Goal: Task Accomplishment & Management: Use online tool/utility

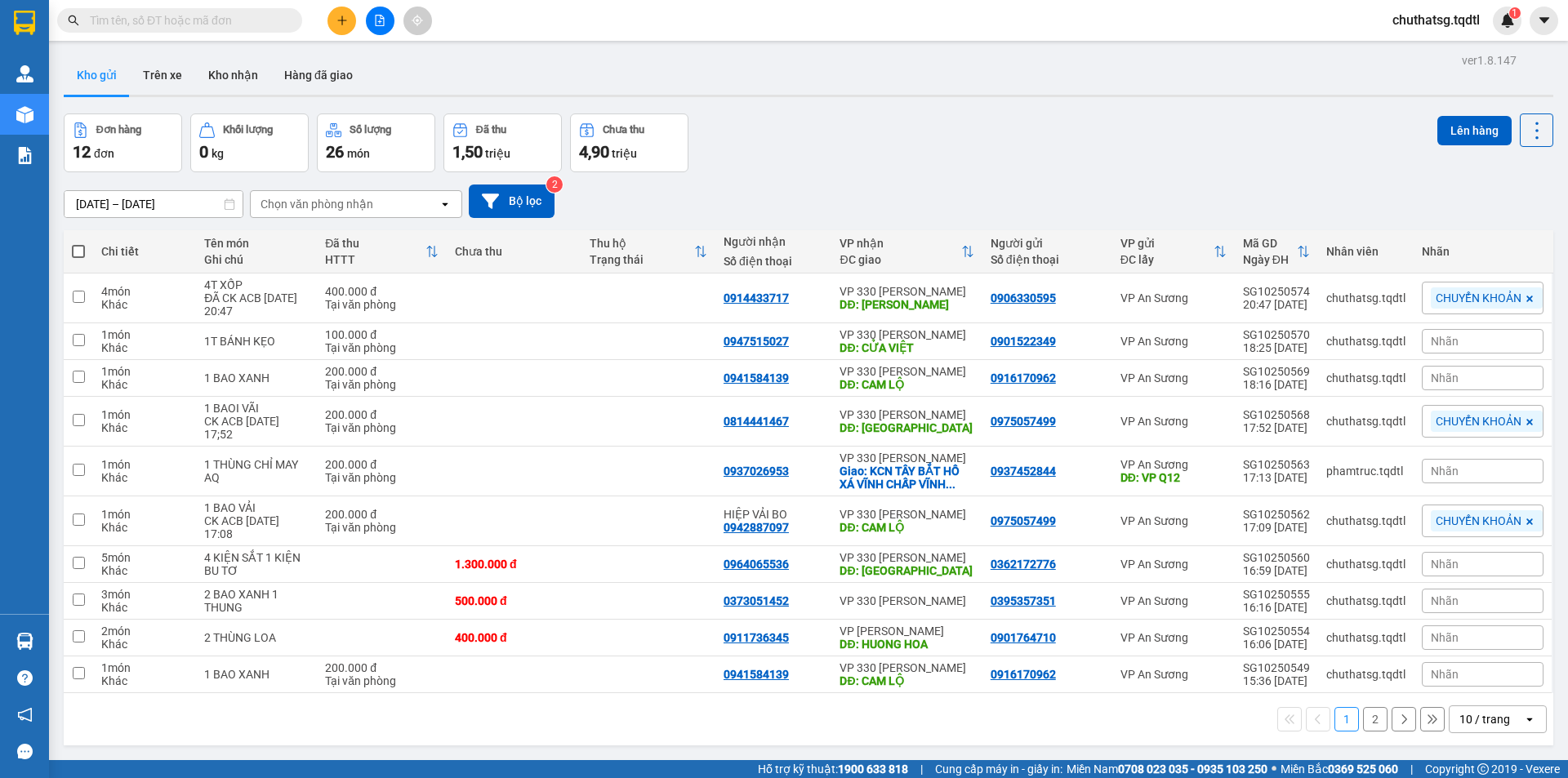
click at [222, 25] on input "text" at bounding box center [186, 20] width 193 height 18
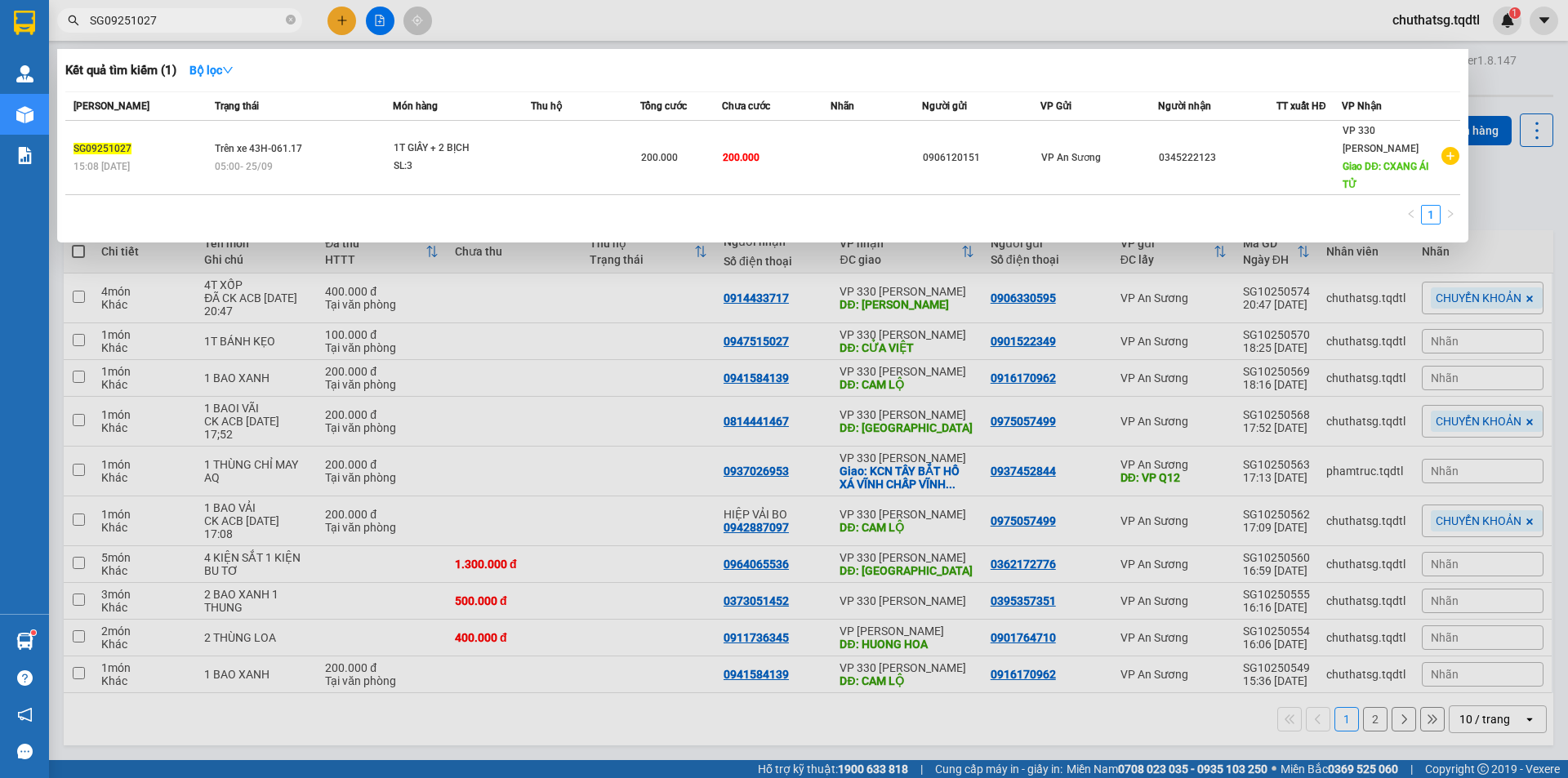
type input "SG09251027"
click at [277, 360] on div at bounding box center [784, 389] width 1568 height 778
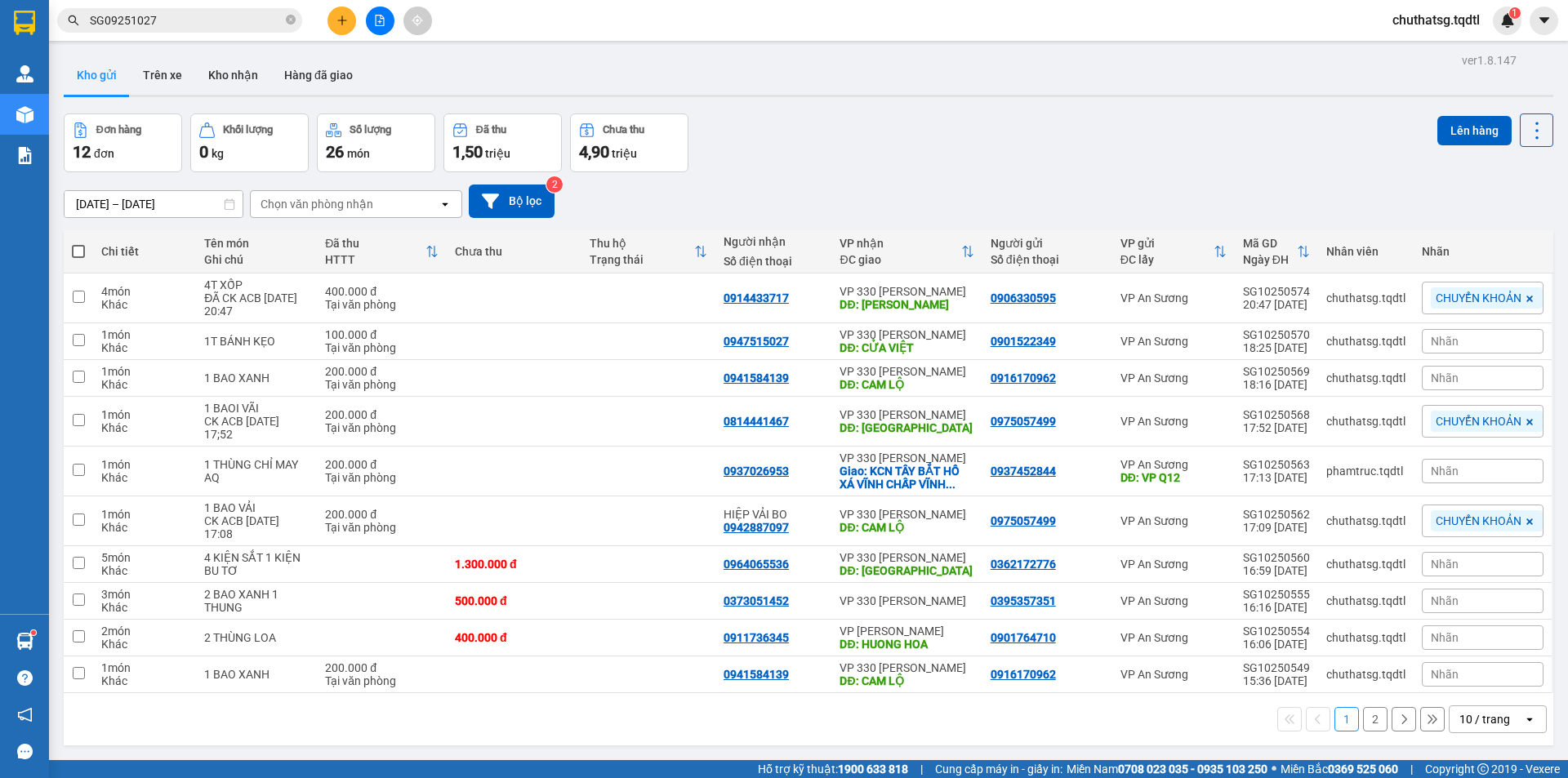
drag, startPoint x: 394, startPoint y: 15, endPoint x: 383, endPoint y: 14, distance: 11.0
click at [390, 14] on div at bounding box center [380, 21] width 123 height 29
click at [378, 16] on icon "file-add" at bounding box center [380, 20] width 12 height 12
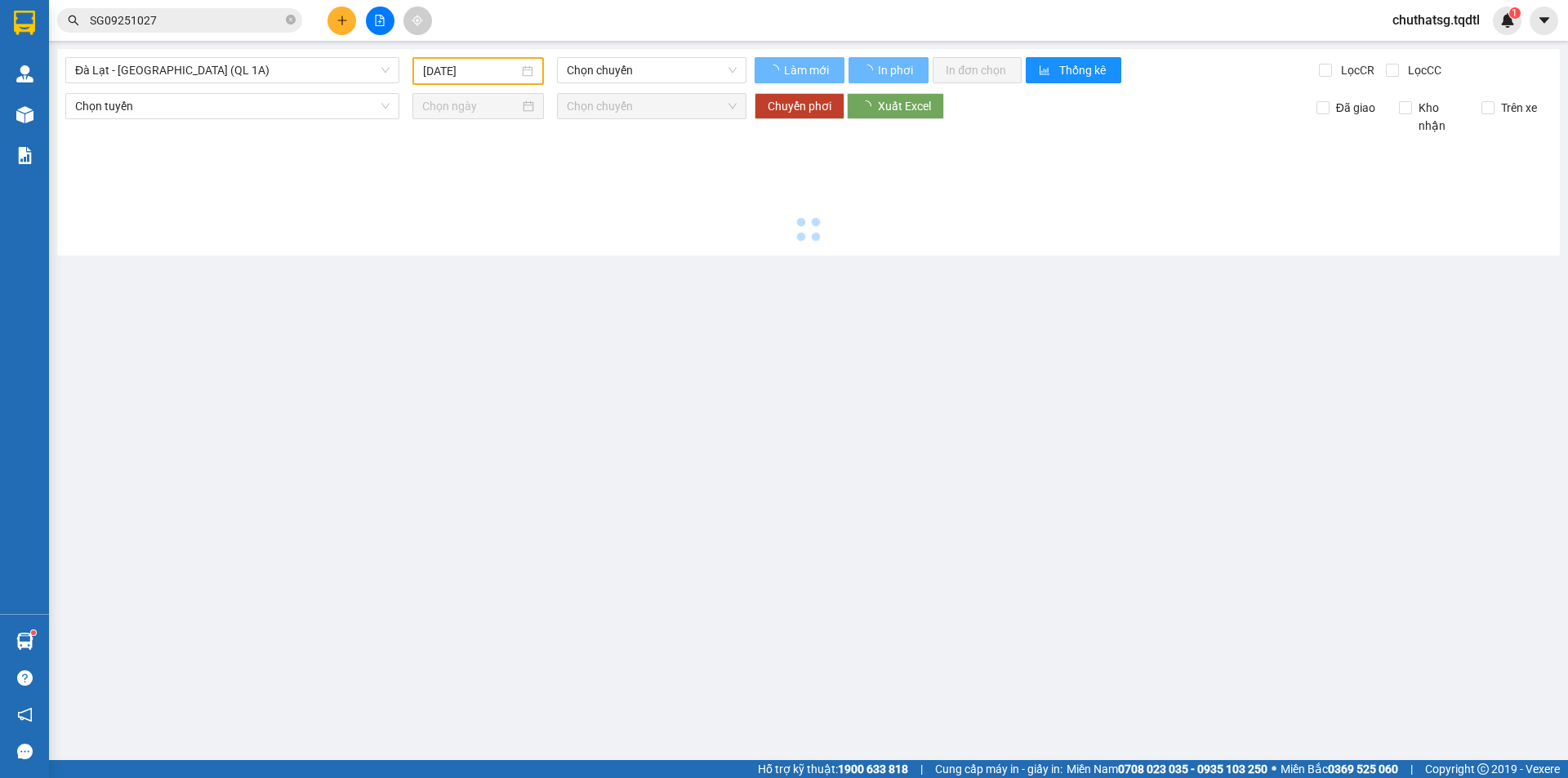
type input "[DATE]"
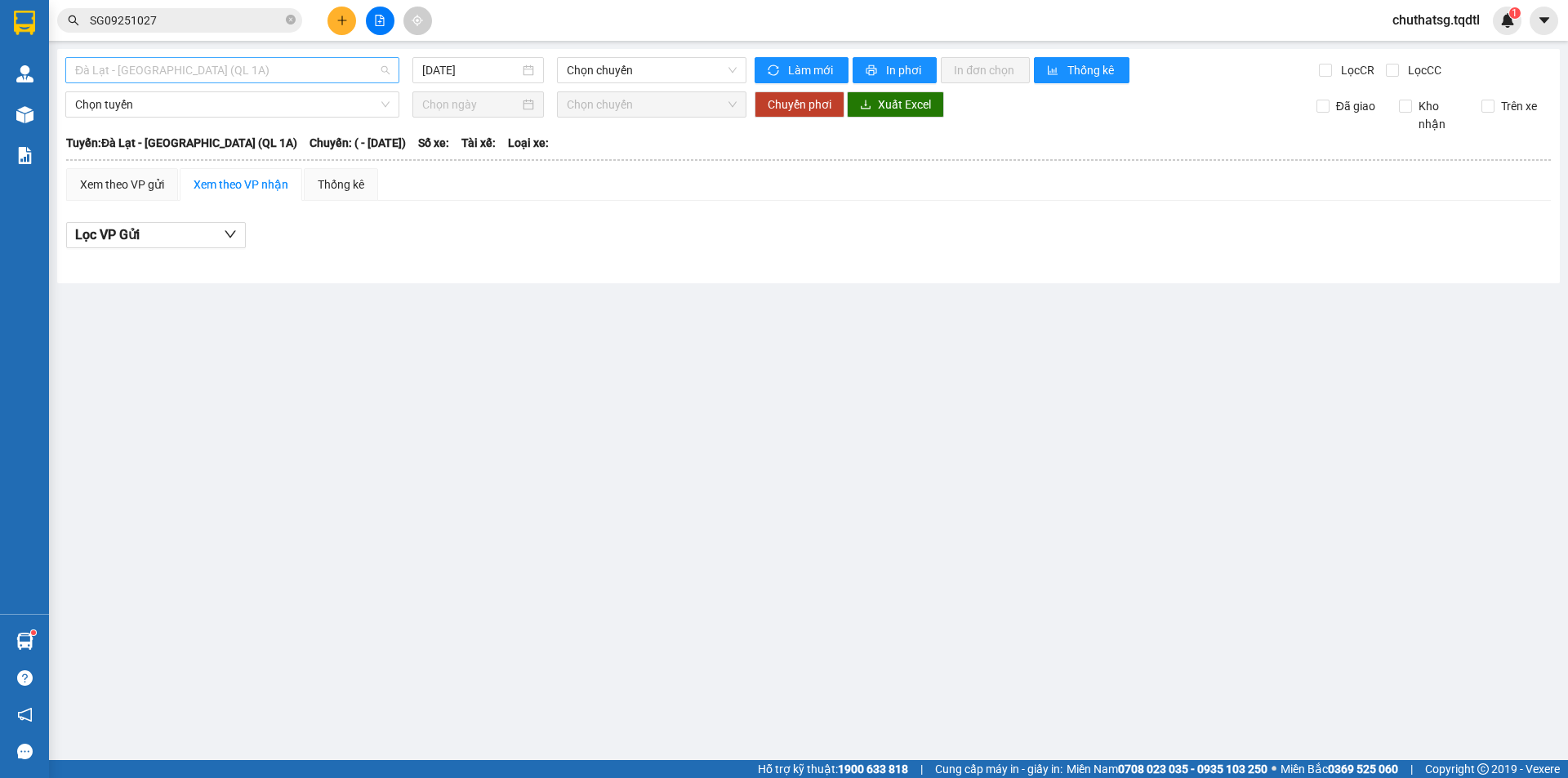
click at [283, 76] on span "Đà Lạt - [GEOGRAPHIC_DATA] (QL 1A)" at bounding box center [232, 70] width 315 height 25
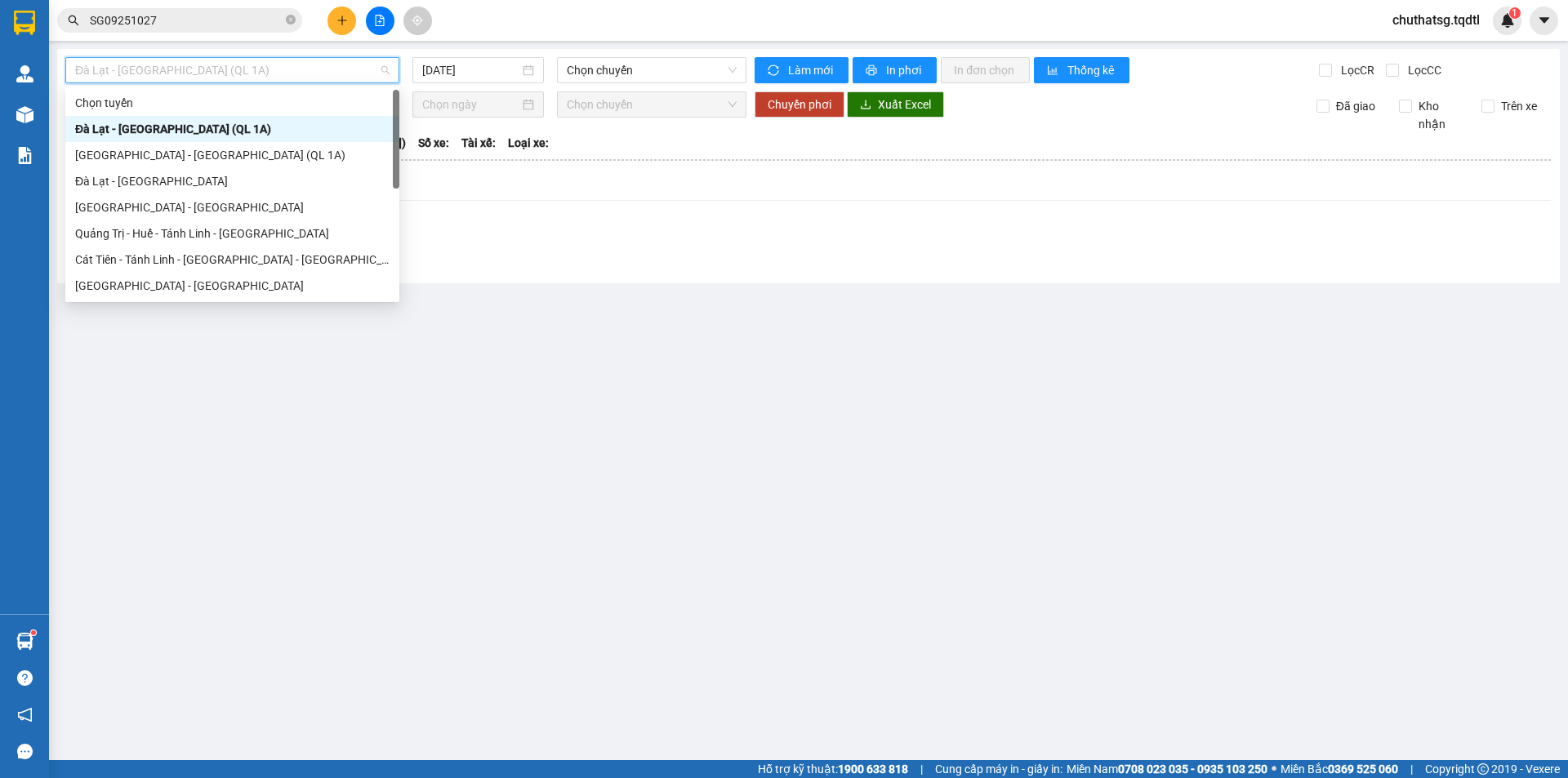
type input "S"
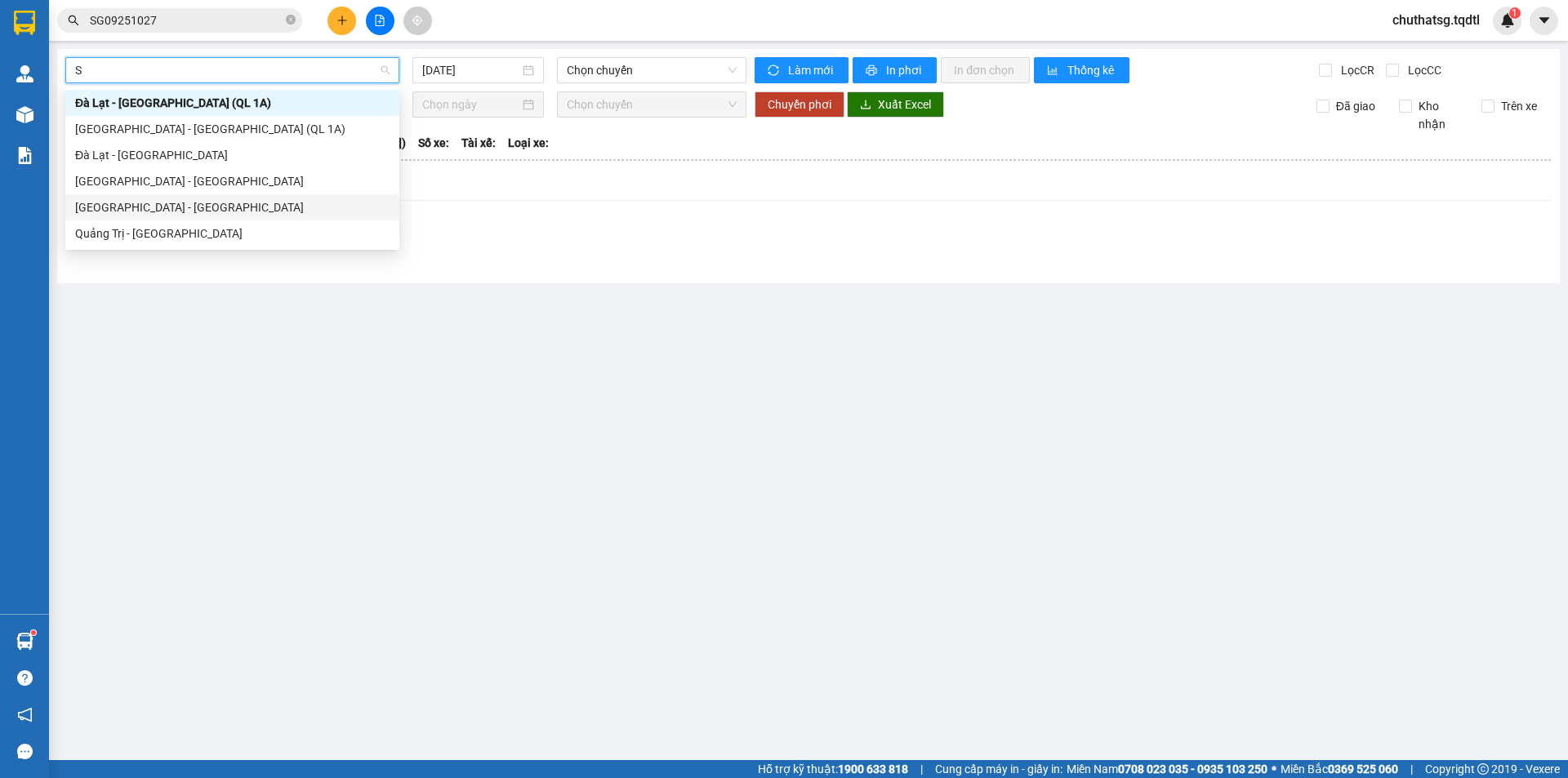
click at [189, 206] on div "[GEOGRAPHIC_DATA] - [GEOGRAPHIC_DATA]" at bounding box center [232, 207] width 315 height 18
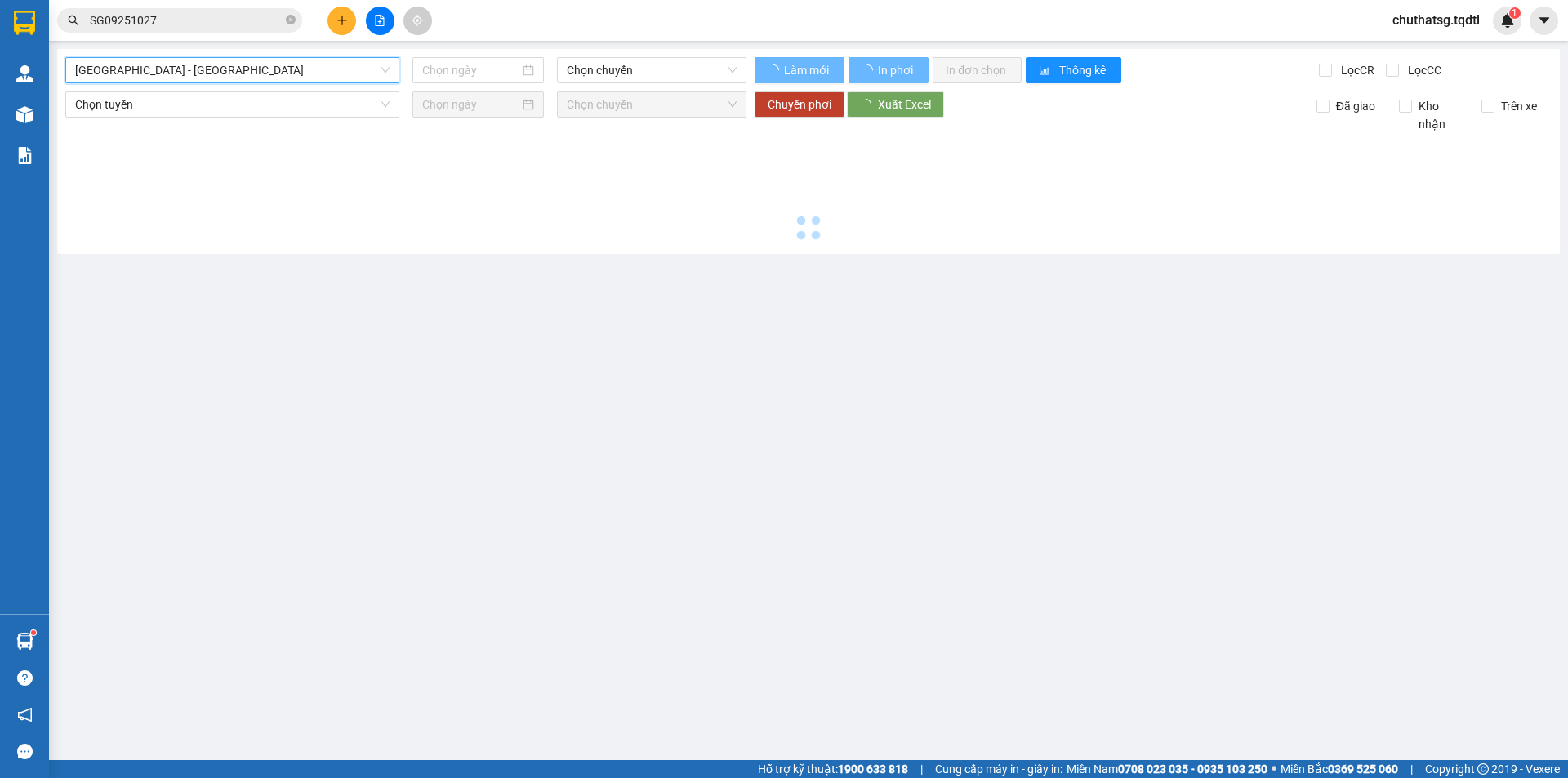
type input "[DATE]"
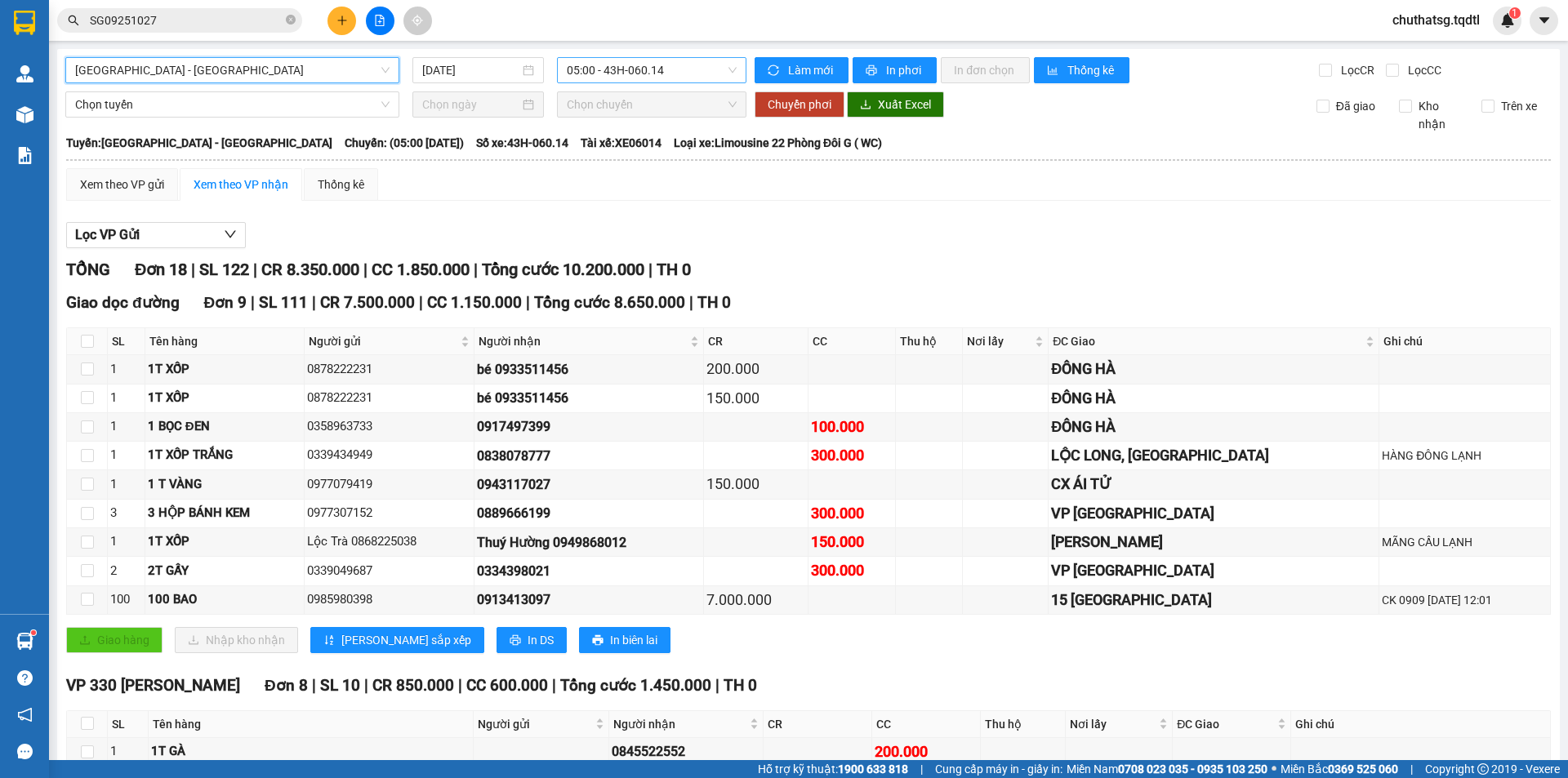
click at [656, 63] on span "05:00 - 43H-060.14" at bounding box center [652, 70] width 170 height 25
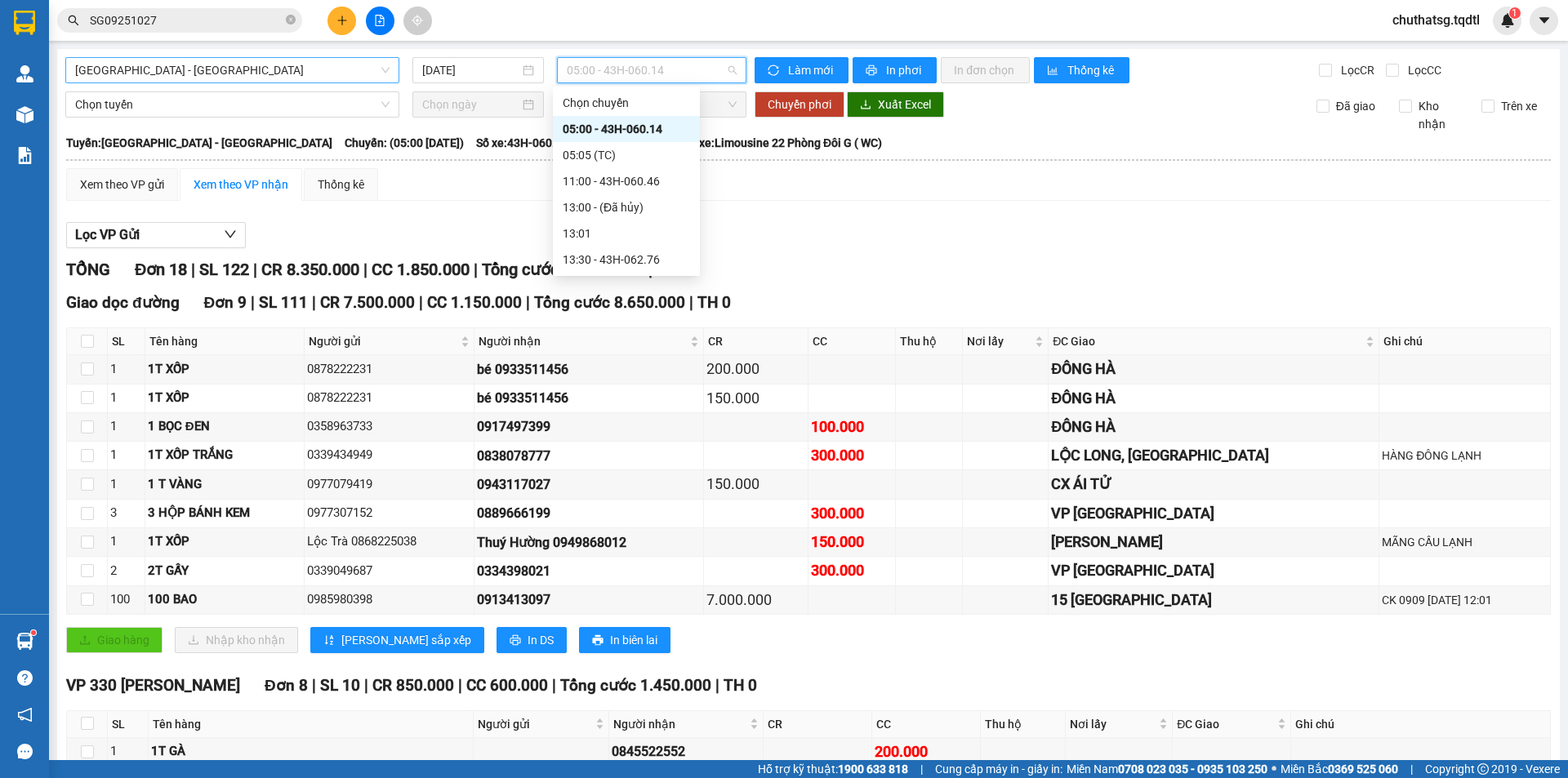
click at [658, 118] on div "05:00 - 43H-060.14" at bounding box center [626, 129] width 147 height 26
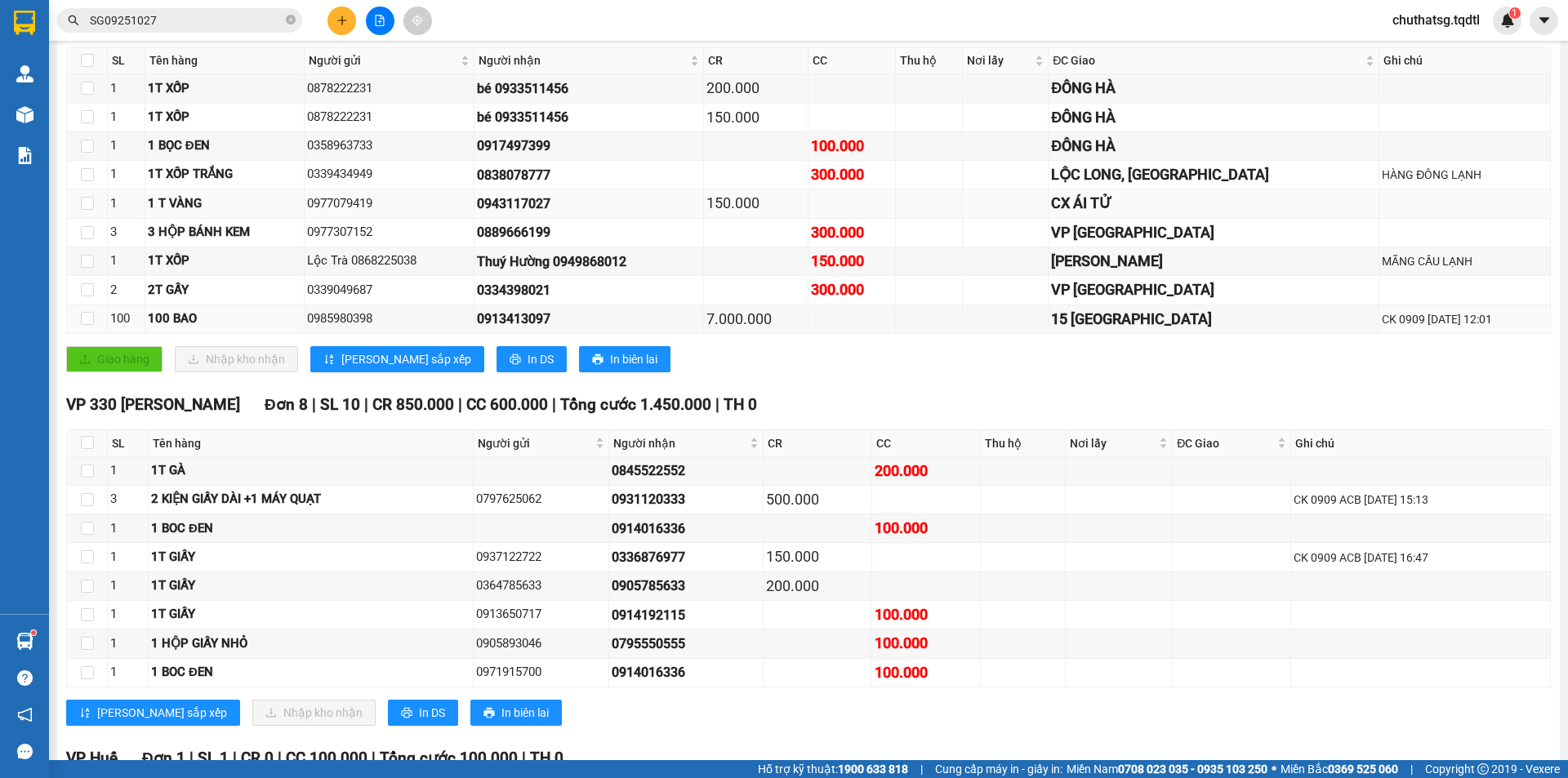
scroll to position [35, 0]
